Goal: Information Seeking & Learning: Learn about a topic

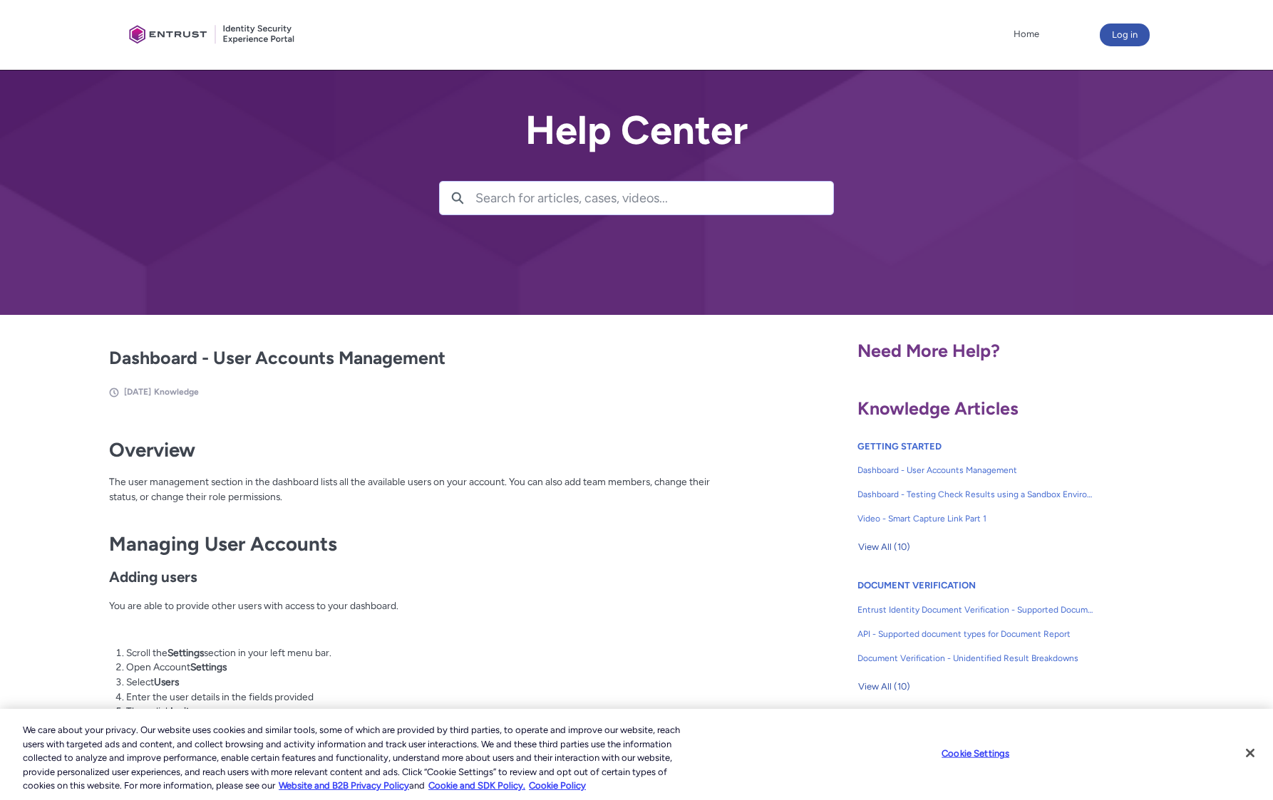
click at [627, 199] on input "Search for articles, cases, videos..." at bounding box center [654, 198] width 358 height 33
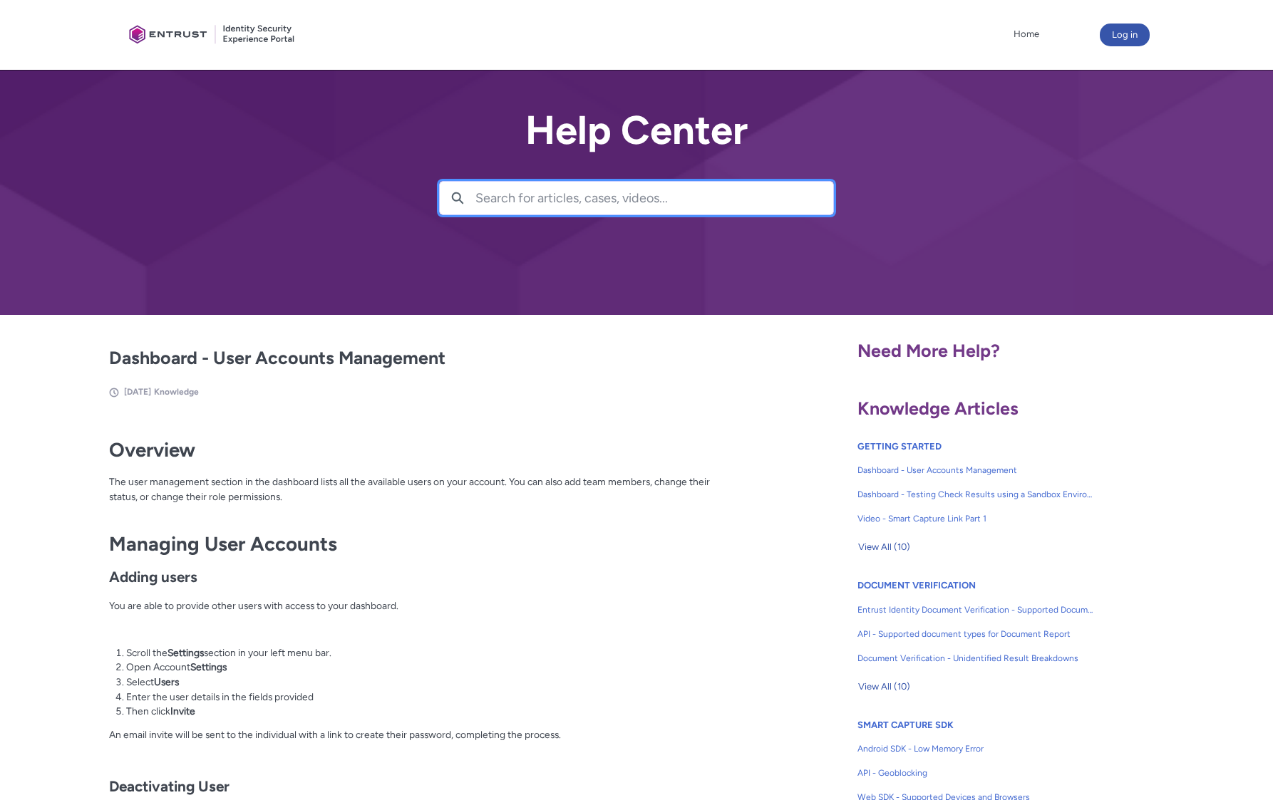
click at [627, 199] on input "Search for articles, cases, videos..." at bounding box center [654, 198] width 358 height 33
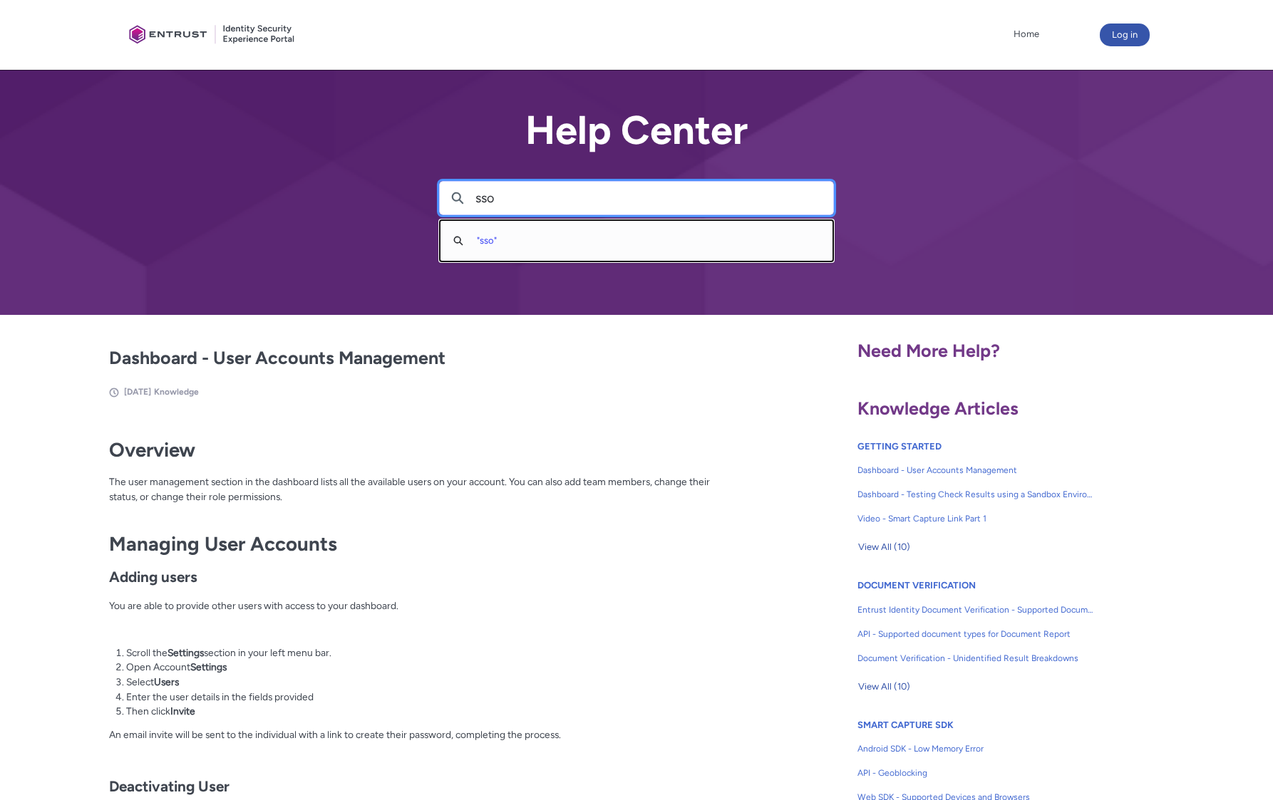
type input "sso"
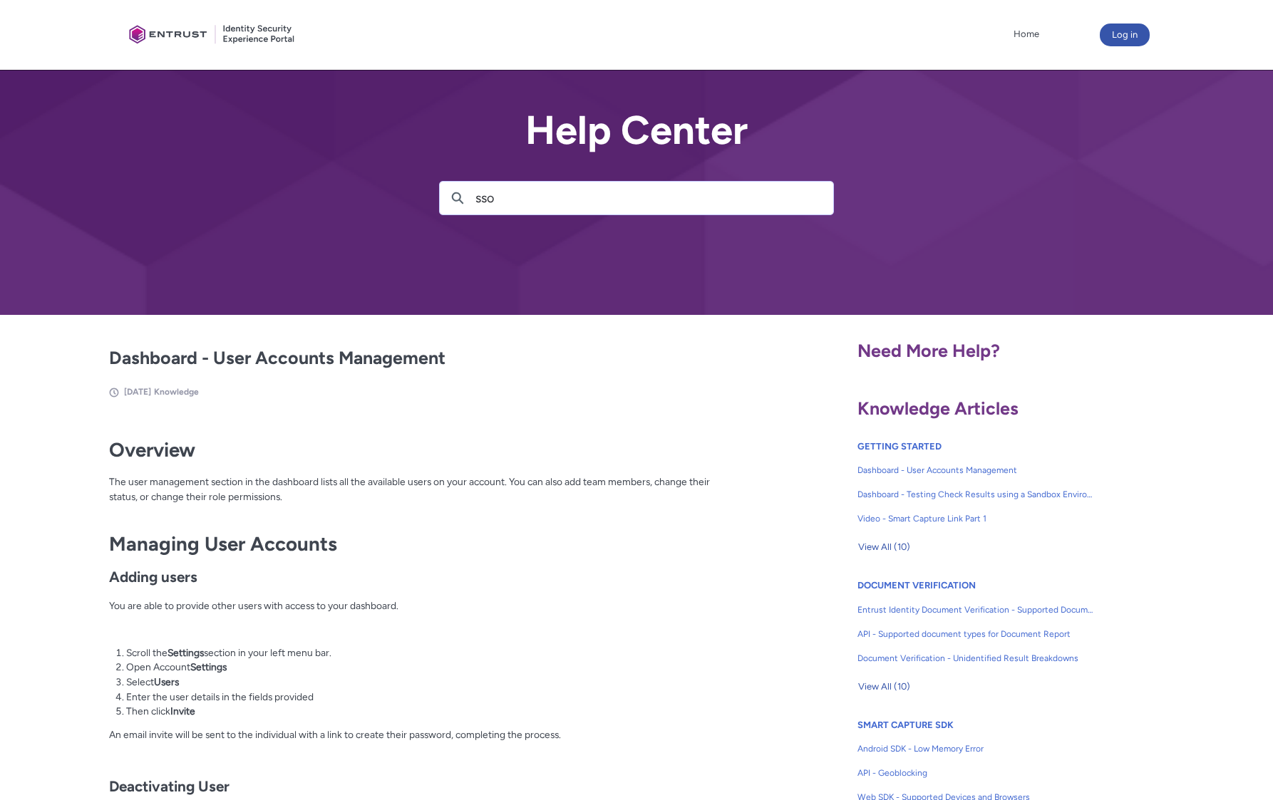
click at [599, 235] on div "Help Center Search sso Search " sso "" at bounding box center [636, 157] width 1273 height 315
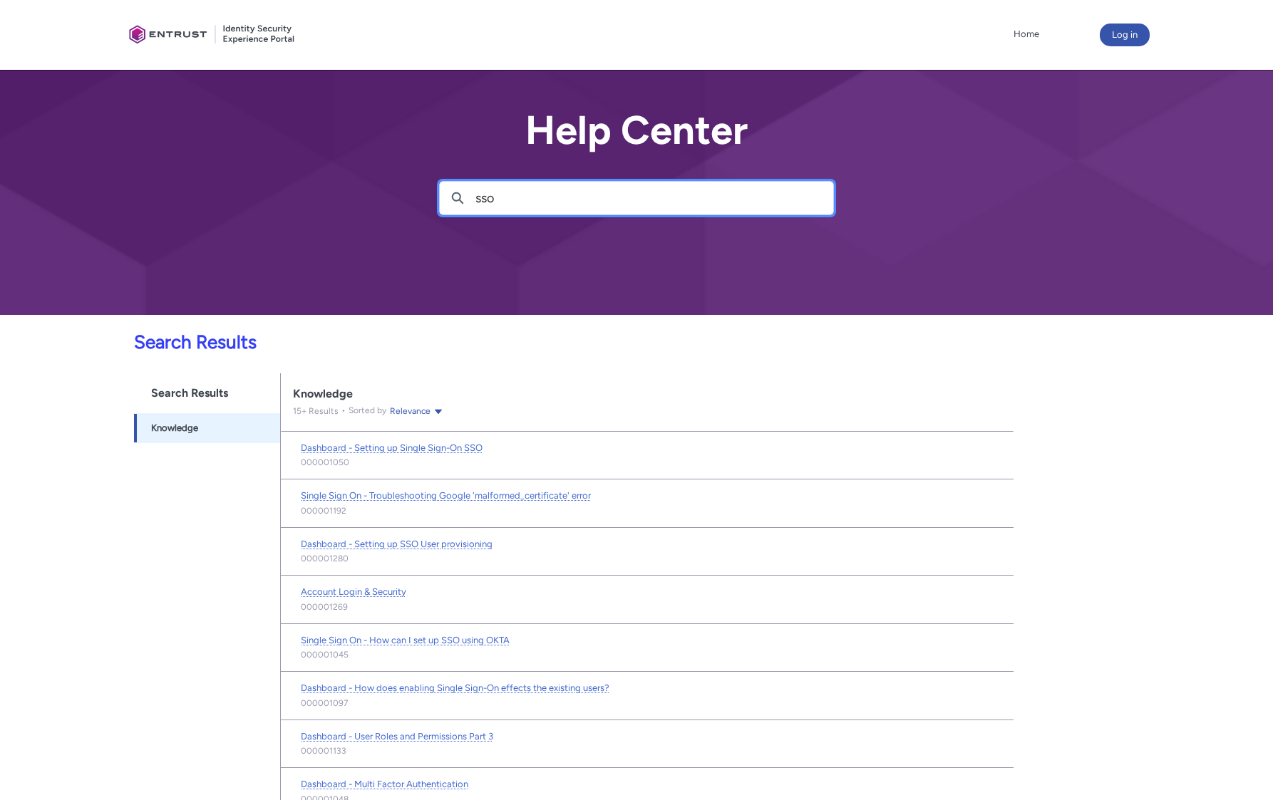
click at [494, 199] on input "sso" at bounding box center [654, 198] width 358 height 33
click at [312, 252] on div at bounding box center [636, 157] width 1273 height 315
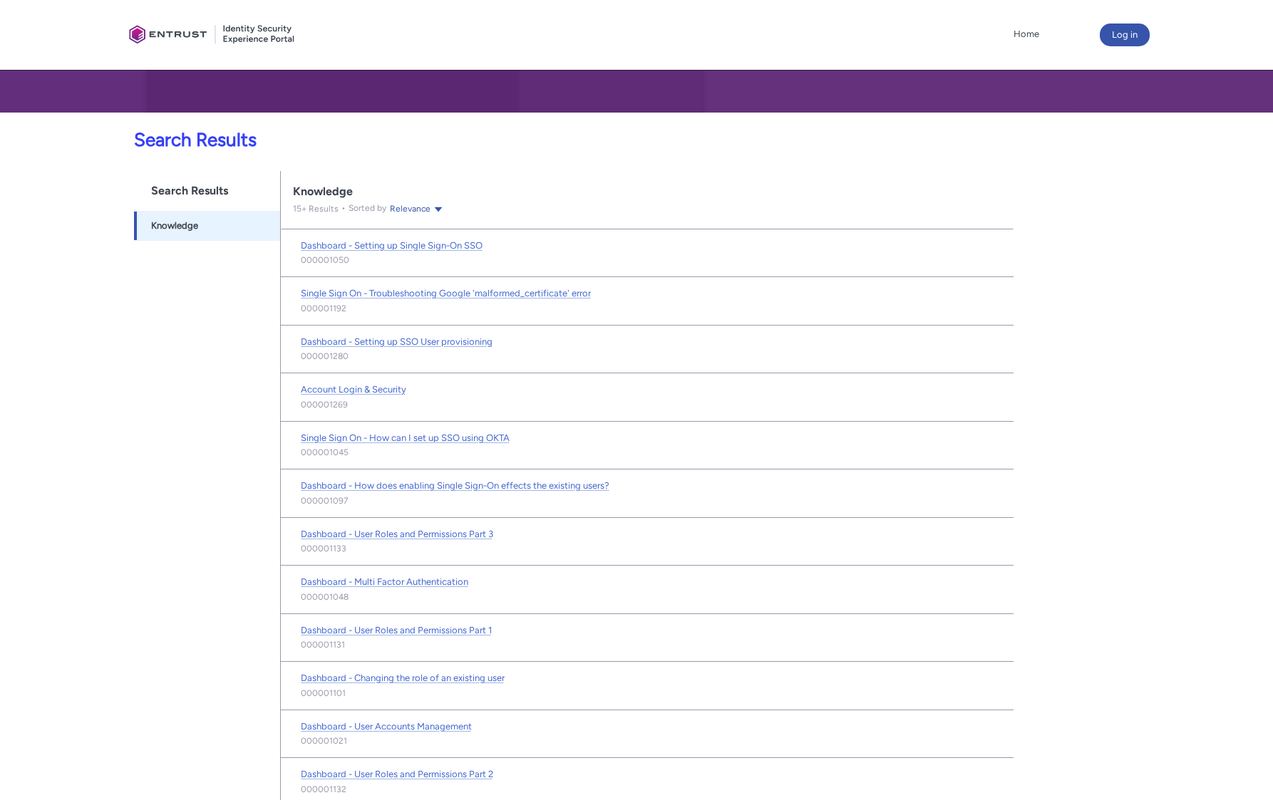
scroll to position [207, 0]
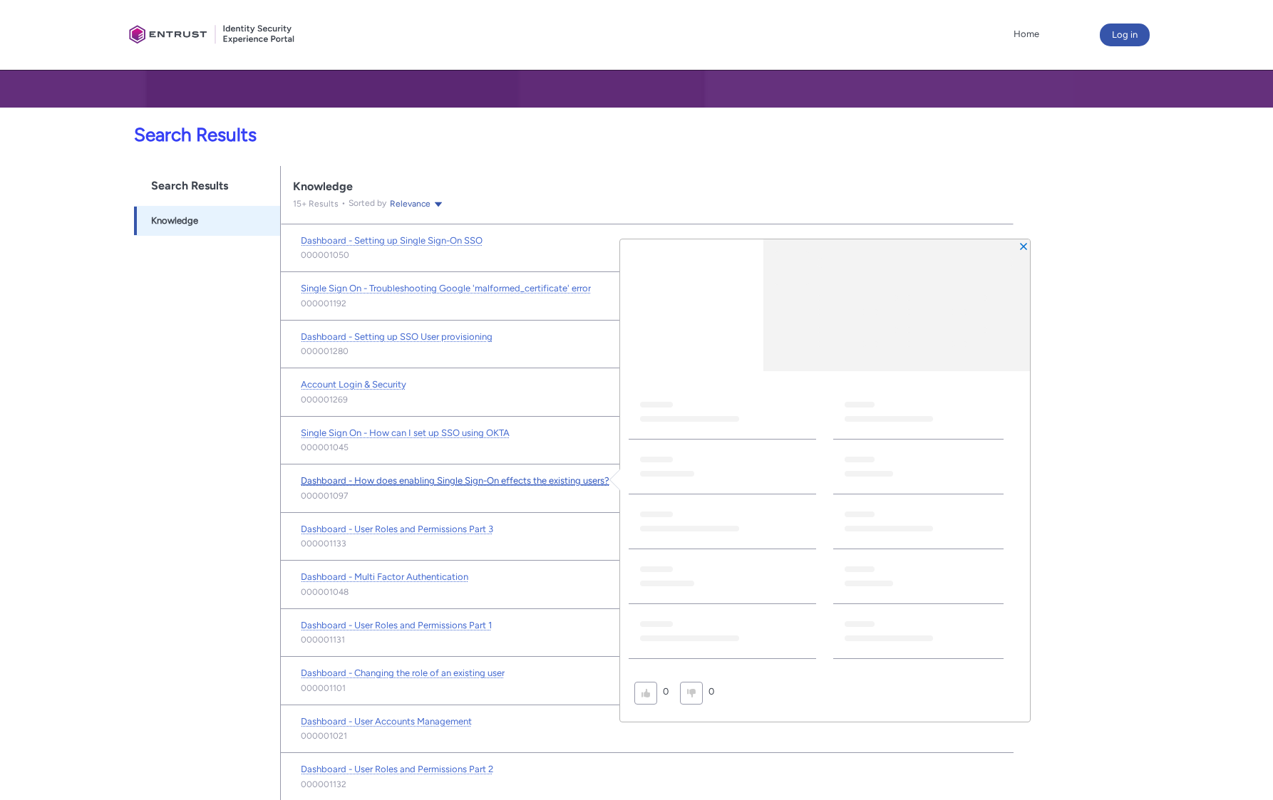
click at [516, 482] on span "Dashboard - How does enabling Single Sign-On effects the existing users?" at bounding box center [455, 480] width 309 height 11
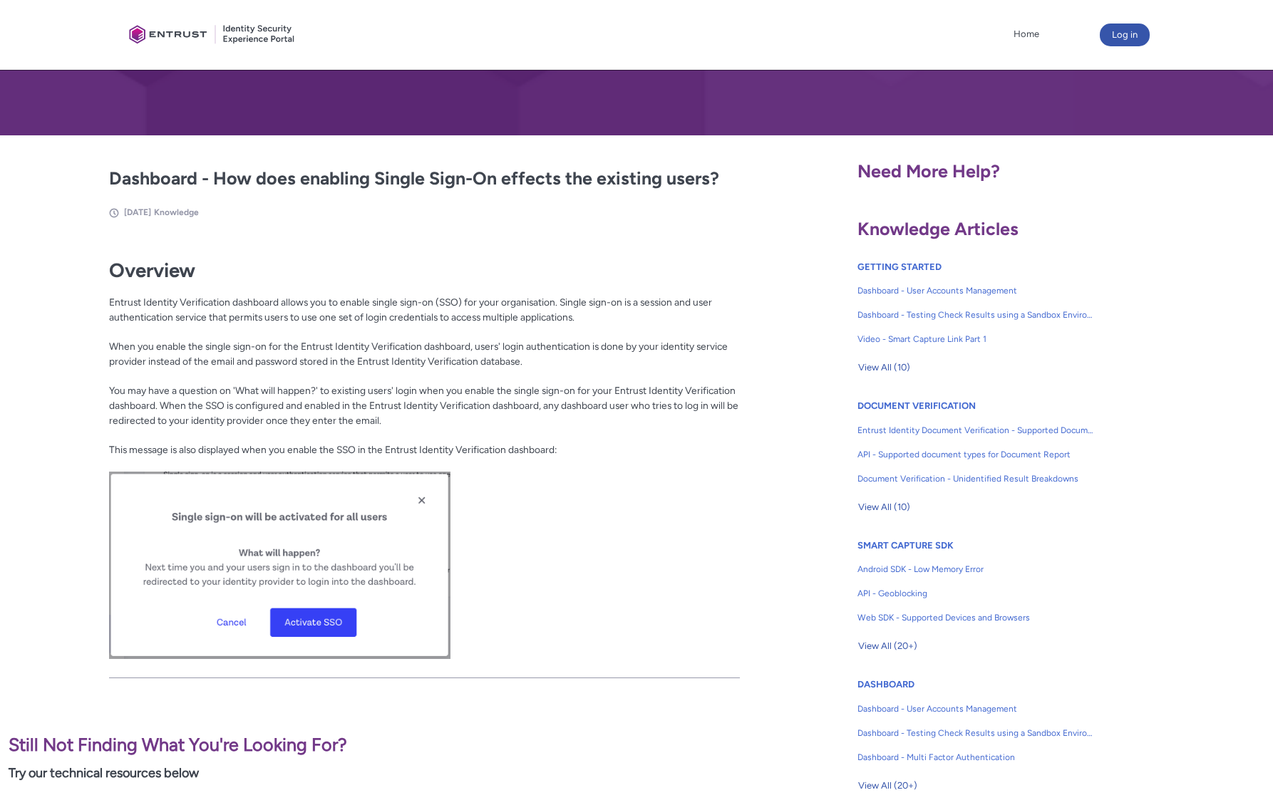
scroll to position [239, 0]
